Goal: Transaction & Acquisition: Purchase product/service

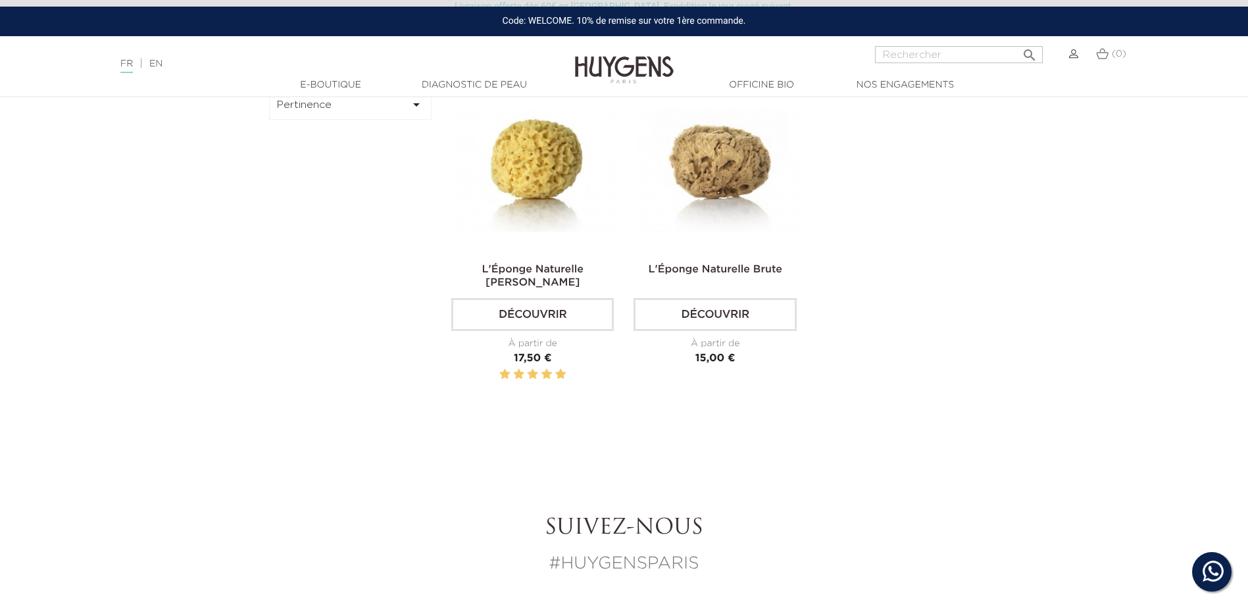
scroll to position [526, 0]
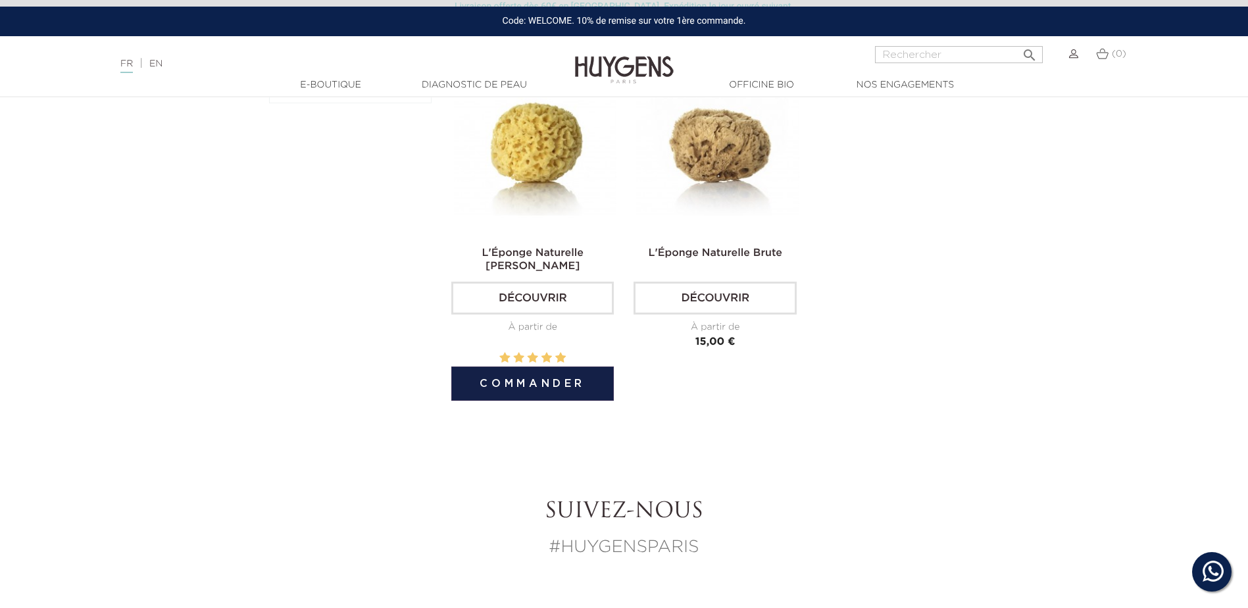
click at [561, 156] on img at bounding box center [535, 154] width 163 height 163
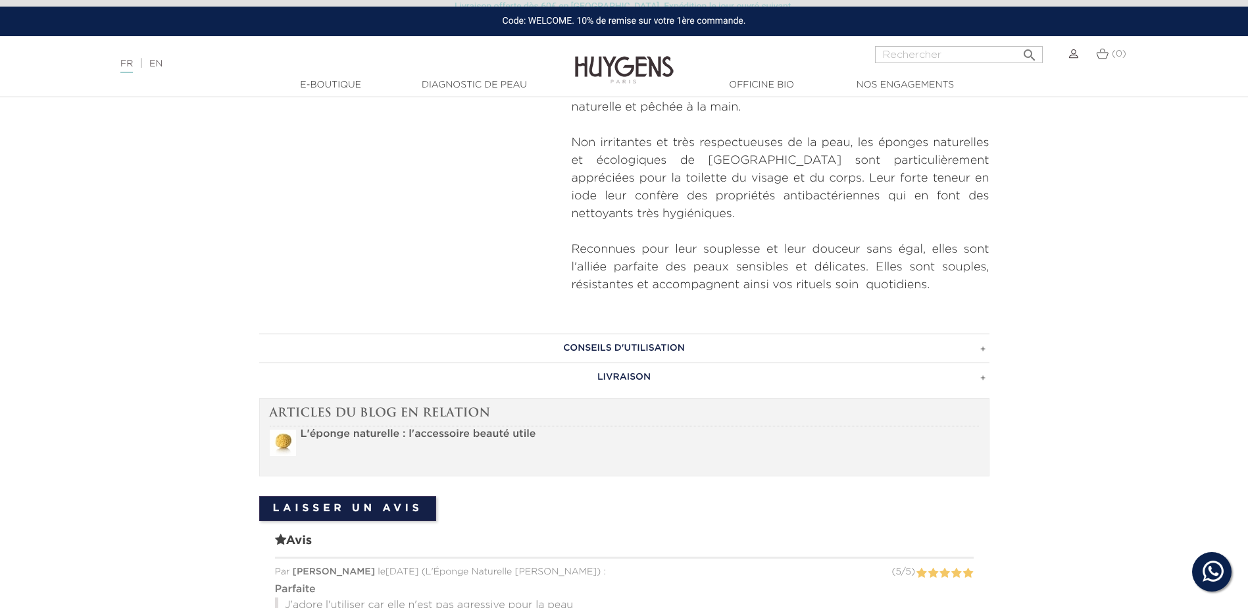
scroll to position [528, 0]
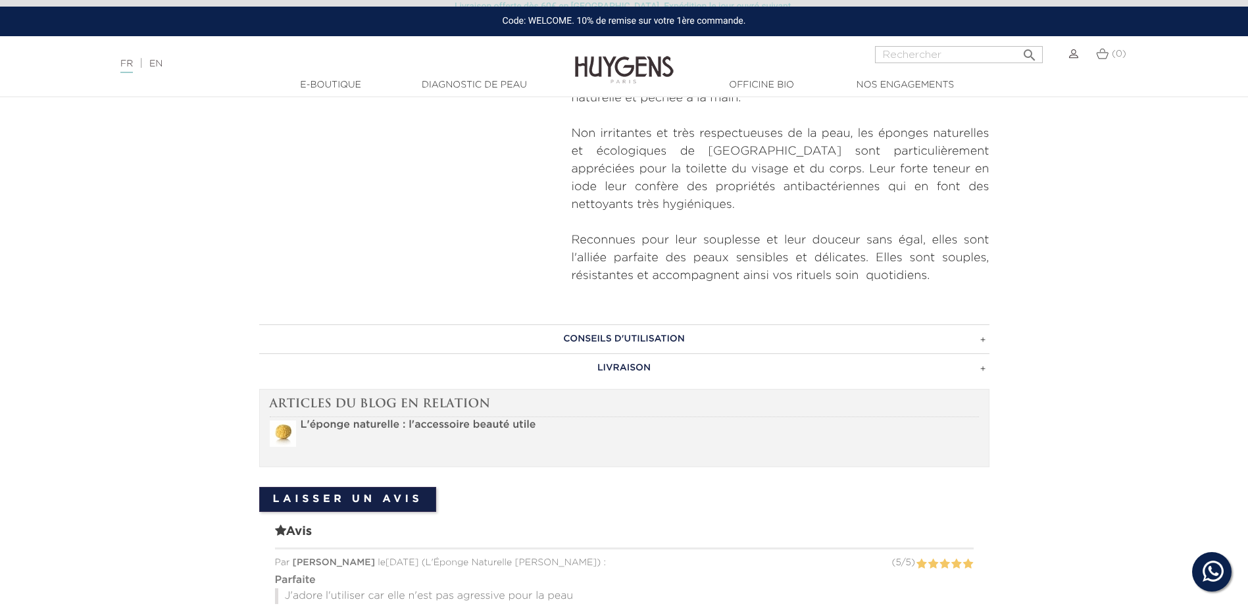
click at [585, 344] on h3 "CONSEILS D'UTILISATION" at bounding box center [624, 338] width 730 height 29
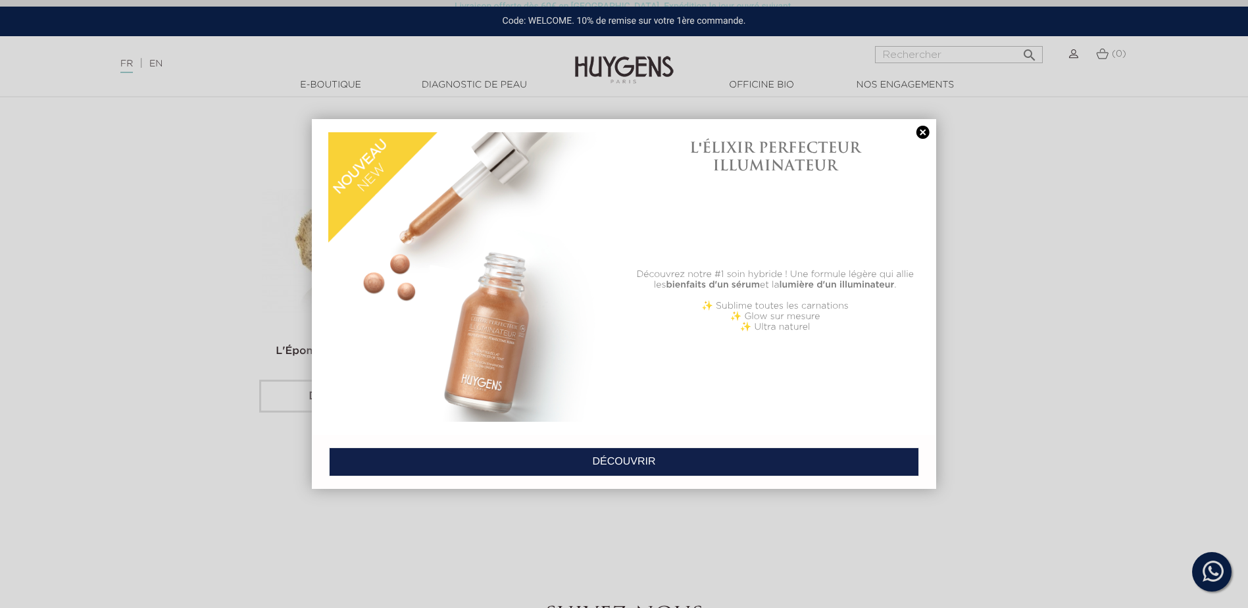
scroll to position [1449, 0]
click at [912, 122] on div "L'ÉLIXIR PERFECTEUR ILLUMINATEUR Découvrez notre #1 soin hybride ! Une formule …" at bounding box center [624, 276] width 624 height 315
click at [916, 136] on link at bounding box center [923, 133] width 18 height 14
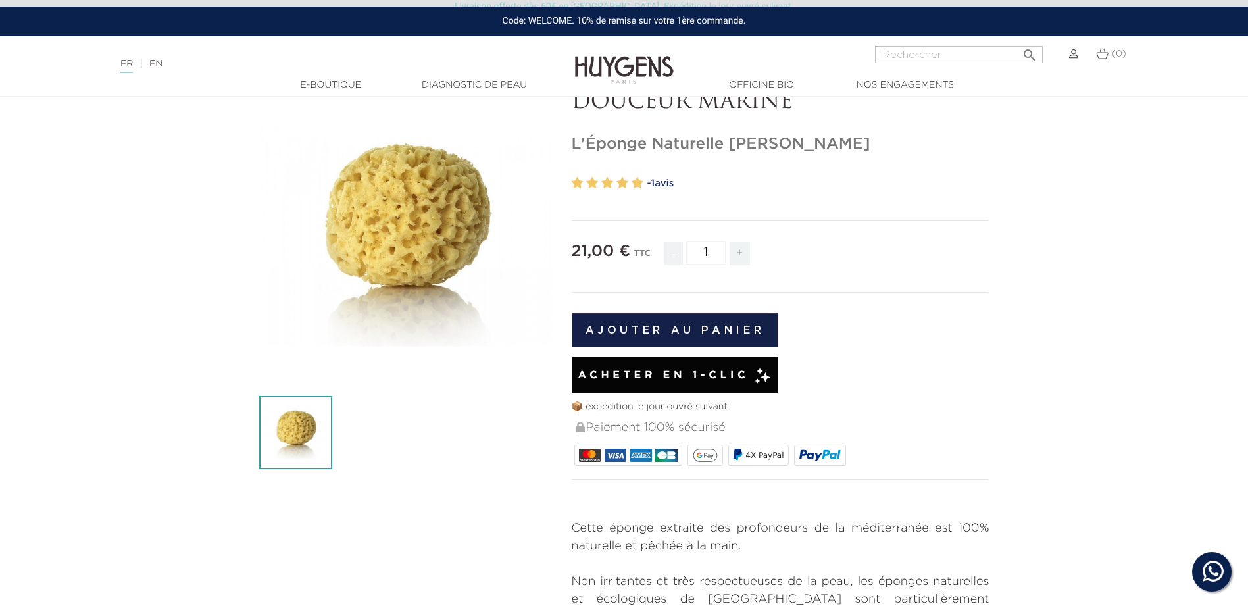
scroll to position [0, 0]
